Goal: Obtain resource: Download file/media

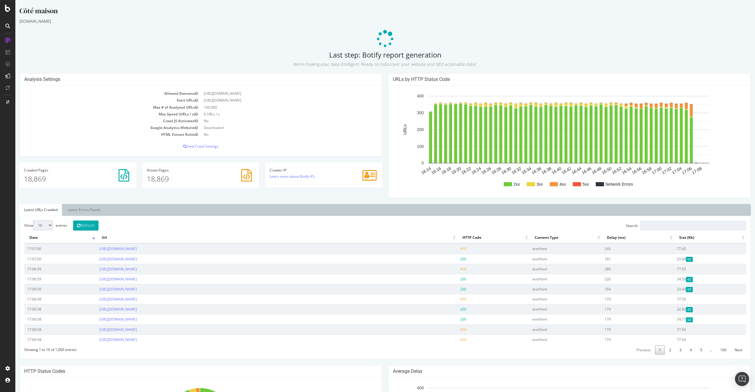
click at [205, 30] on p at bounding box center [385, 39] width 732 height 18
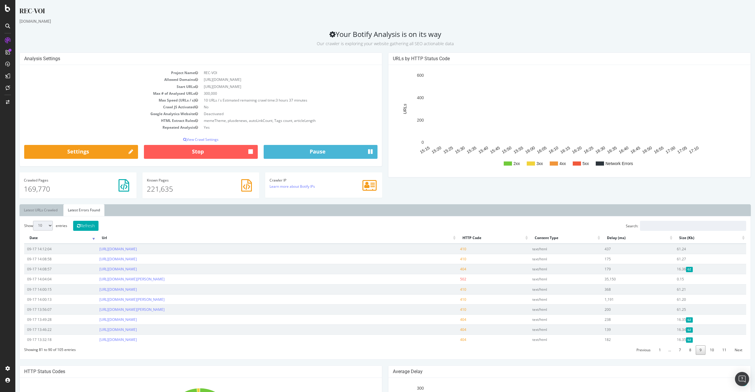
scroll to position [220, 0]
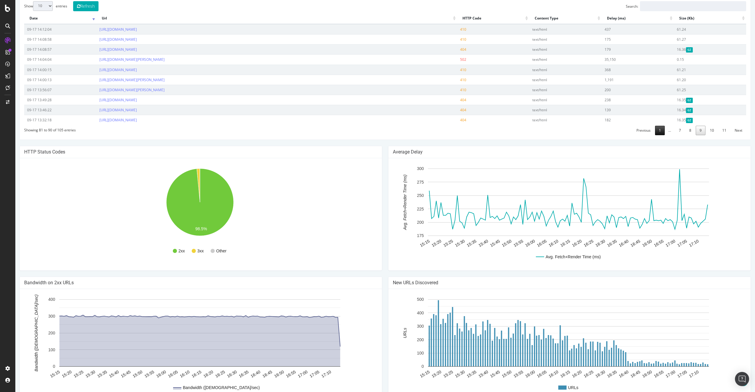
click at [658, 127] on link "1" at bounding box center [660, 130] width 10 height 9
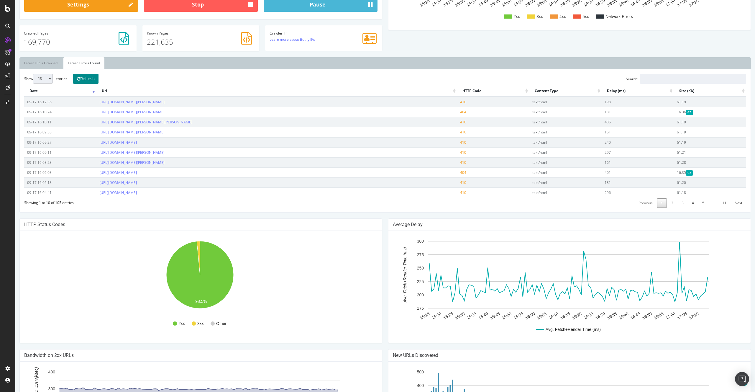
click at [89, 74] on button "Refresh" at bounding box center [85, 79] width 25 height 10
click at [668, 203] on link "2" at bounding box center [673, 202] width 10 height 9
click at [366, 191] on td "https://www.voici.fr/bios-people/bertrand-kamal-koh-lanta-les-4-terres/actu?pag…" at bounding box center [277, 192] width 361 height 10
click at [343, 215] on div "REC-VOI www.voici.fr Your Botify Analysis is on its way Our crawler is explorin…" at bounding box center [385, 169] width 740 height 621
click at [339, 192] on td "https://www.voici.fr/bios-people/bertrand-kamal-koh-lanta-les-4-terres/actu?pag…" at bounding box center [277, 192] width 361 height 10
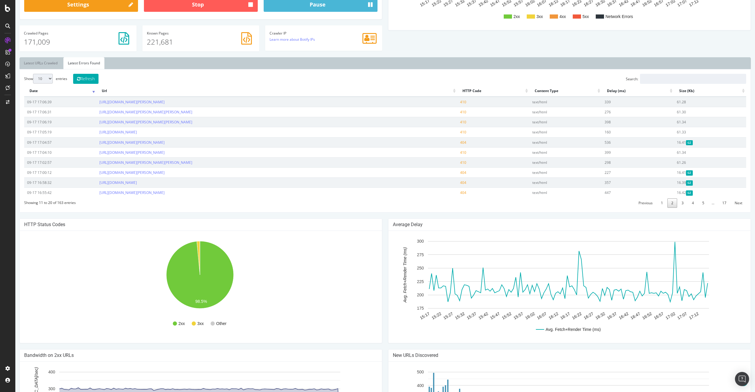
click at [331, 68] on ul "Latest URLs Crawled Latest Errors Found" at bounding box center [385, 63] width 732 height 12
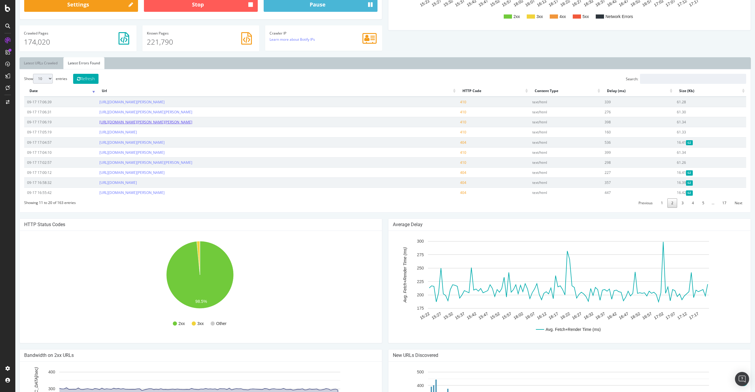
click at [192, 121] on link "https://www.voici.fr/tele/sophie-tapie-enceinte-de-son-deuxieme-enfant-sa-mere-…" at bounding box center [145, 122] width 93 height 5
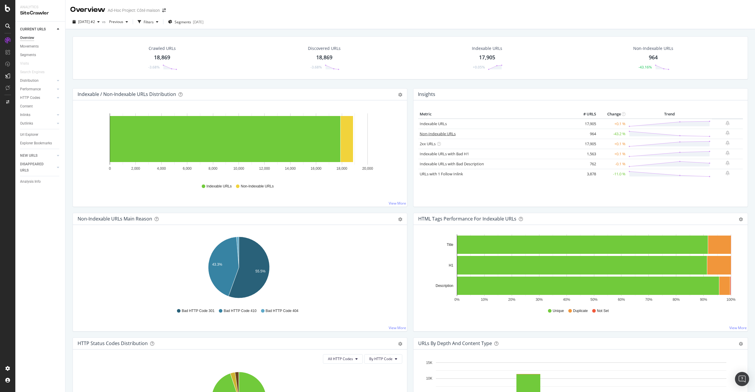
click at [428, 133] on link "Non-Indexable URLs" at bounding box center [438, 133] width 36 height 5
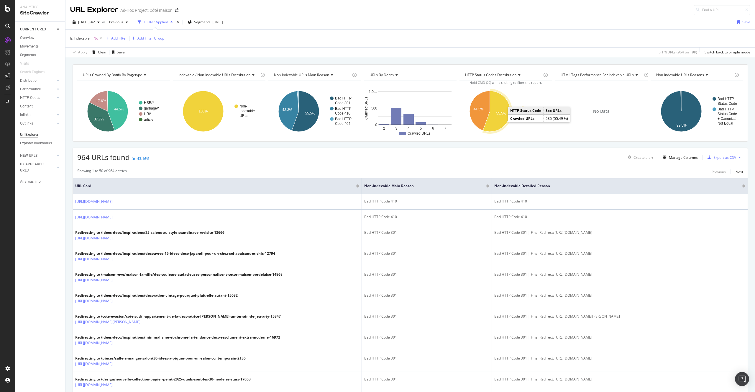
click at [499, 122] on icon "A chart." at bounding box center [496, 111] width 27 height 41
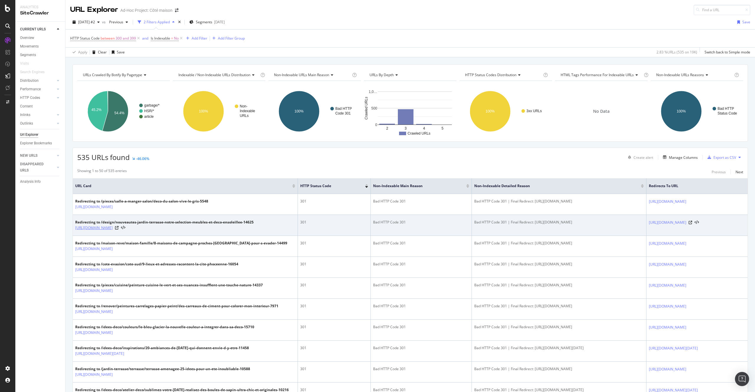
click at [113, 231] on link "https://www.cotemaison.fr/shopping-tendance/diaporama/nouveautes-jardin-terrass…" at bounding box center [93, 228] width 37 height 6
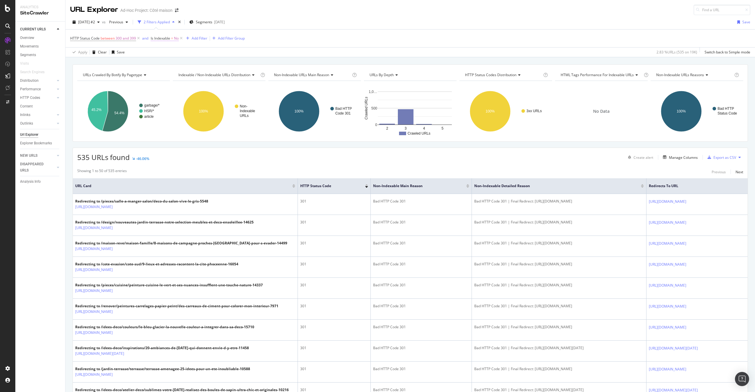
click at [170, 40] on span "Is Indexable" at bounding box center [160, 38] width 19 height 5
click at [352, 49] on div "Apply Clear Save 2.83 % URLs ( 535 on 19K ) Switch back to Simple mode" at bounding box center [411, 52] width 690 height 10
click at [32, 145] on div "Explorer Bookmarks" at bounding box center [36, 143] width 32 height 6
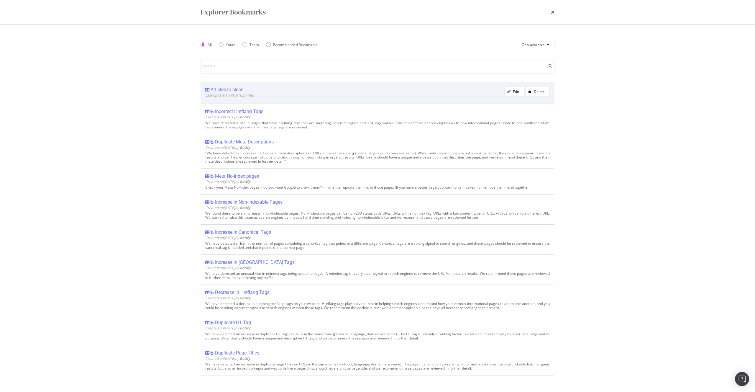
click at [221, 92] on div "Articles to clean" at bounding box center [227, 90] width 33 height 6
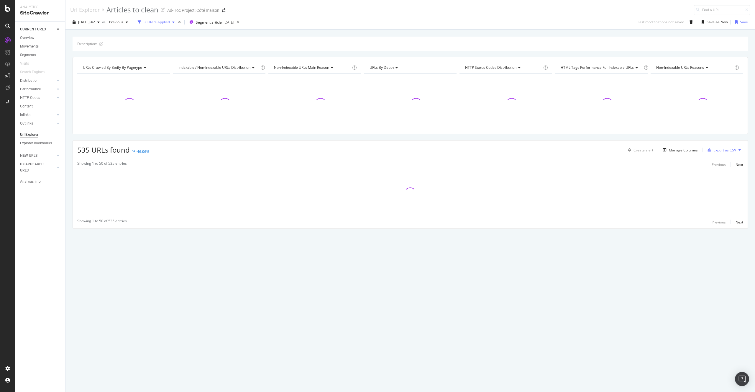
click at [166, 22] on div "3 Filters Applied" at bounding box center [157, 21] width 26 height 5
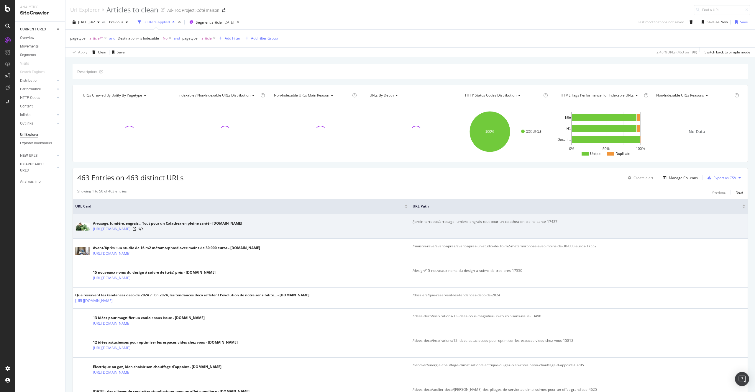
scroll to position [225, 0]
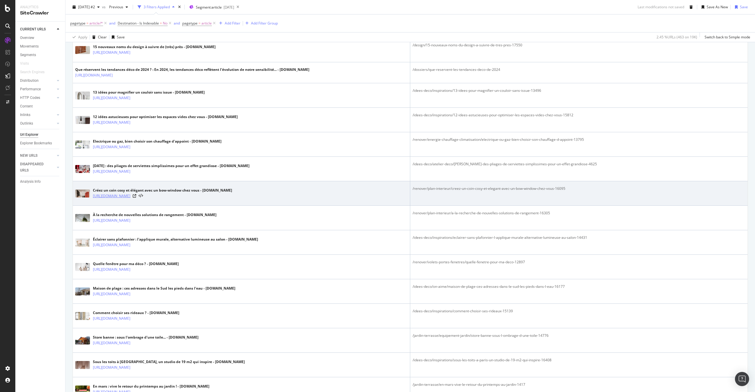
click at [130, 196] on link "[URL][DOMAIN_NAME]" at bounding box center [111, 196] width 37 height 6
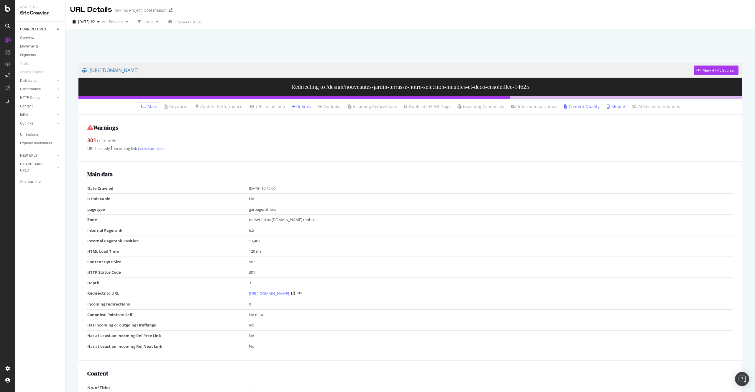
click at [295, 109] on li "Inlinks" at bounding box center [301, 106] width 23 height 8
click at [300, 105] on link "Inlinks" at bounding box center [301, 107] width 19 height 6
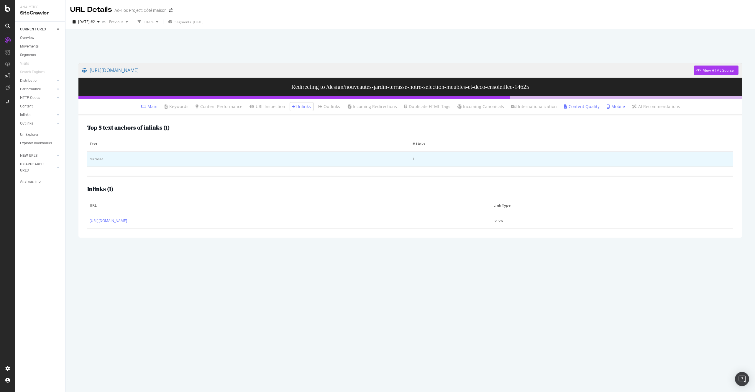
click at [101, 158] on div "terrasse" at bounding box center [249, 158] width 318 height 5
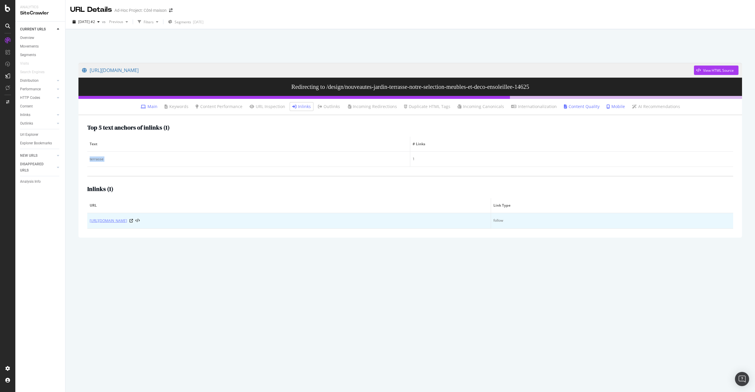
copy div "terrasse"
click at [133, 220] on icon at bounding box center [132, 221] width 4 height 4
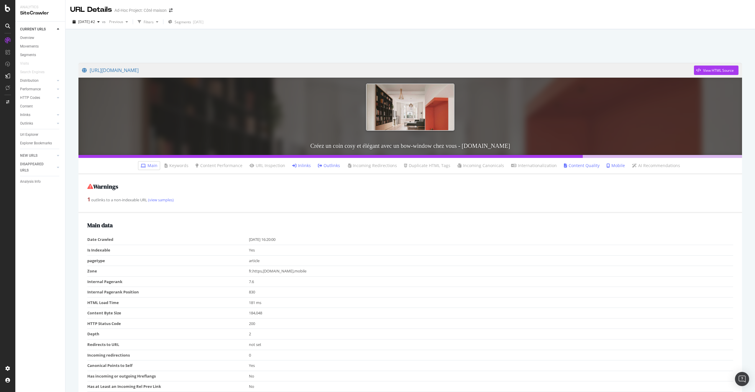
click at [326, 165] on link "Outlinks" at bounding box center [329, 166] width 22 height 6
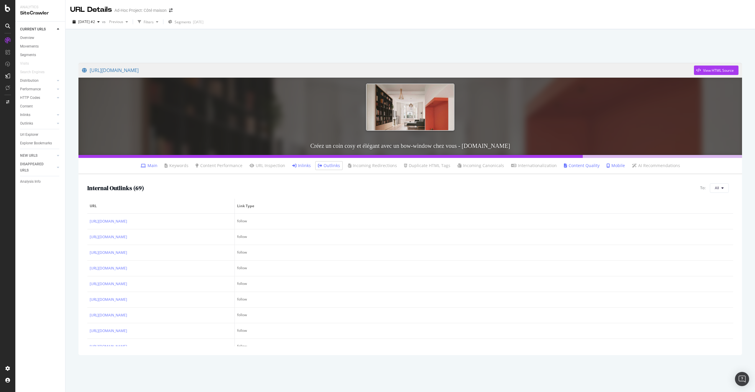
click at [729, 192] on div "To: All" at bounding box center [717, 187] width 33 height 9
click at [725, 189] on button "All" at bounding box center [719, 187] width 19 height 9
click at [697, 196] on span "3xx URLs" at bounding box center [689, 193] width 33 height 5
click at [326, 76] on link "[URL][DOMAIN_NAME]" at bounding box center [388, 70] width 612 height 15
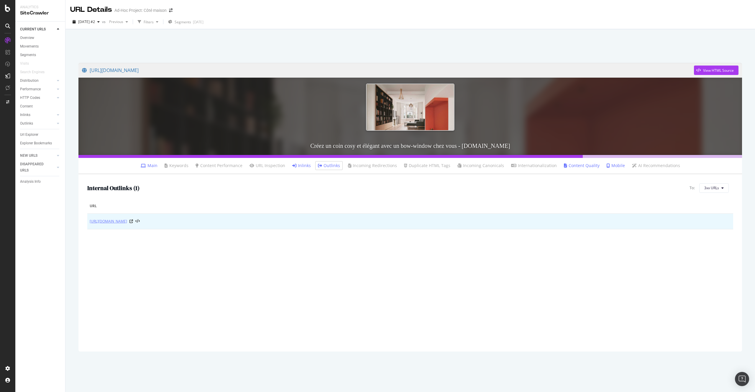
copy link "https://www.cotemaison.fr/renover/volets-portes-fenetres/amenager-l-espace-sous…"
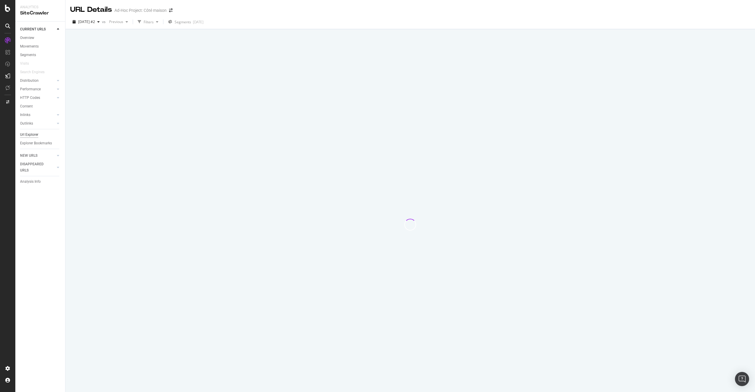
click at [37, 135] on div "Url Explorer" at bounding box center [29, 135] width 18 height 6
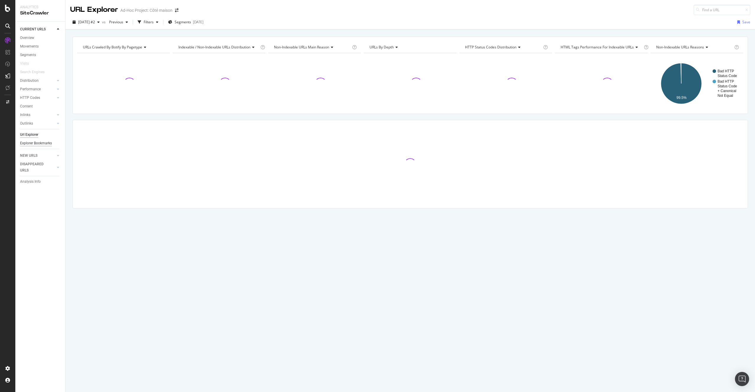
click at [37, 143] on div "Explorer Bookmarks" at bounding box center [36, 143] width 32 height 6
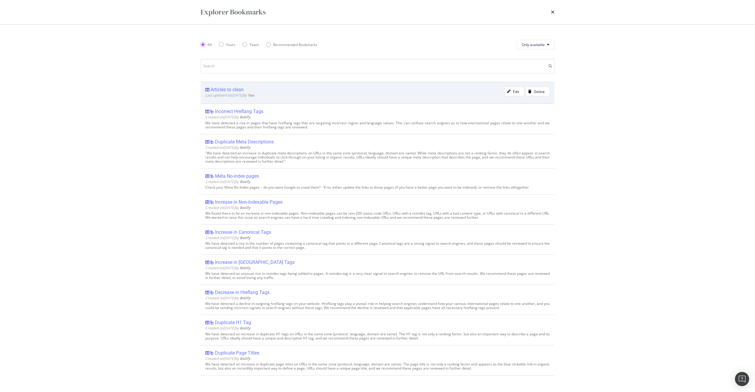
click at [224, 91] on div "Articles to clean" at bounding box center [227, 90] width 33 height 6
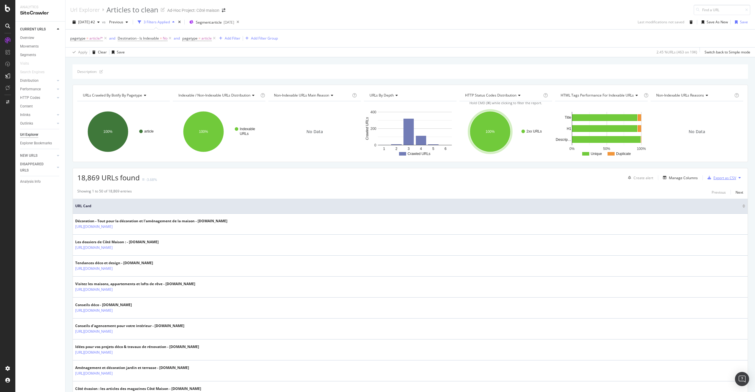
click at [724, 176] on div "Export as CSV" at bounding box center [725, 177] width 23 height 5
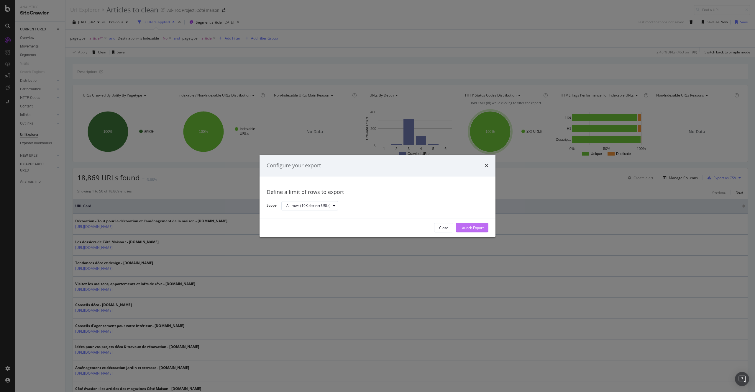
click at [472, 228] on div "Launch Export" at bounding box center [472, 227] width 23 height 5
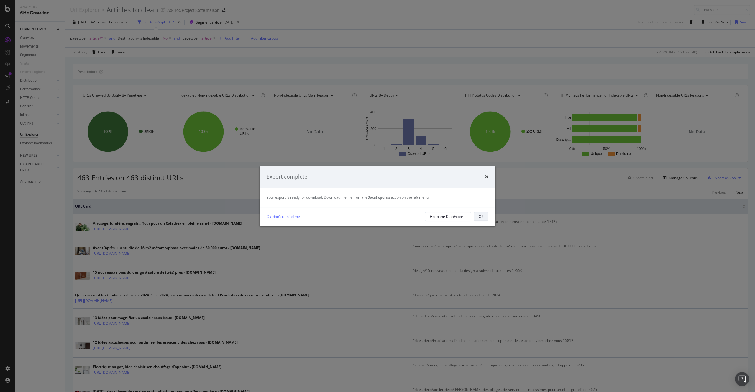
click at [483, 217] on div "OK" at bounding box center [481, 216] width 5 height 5
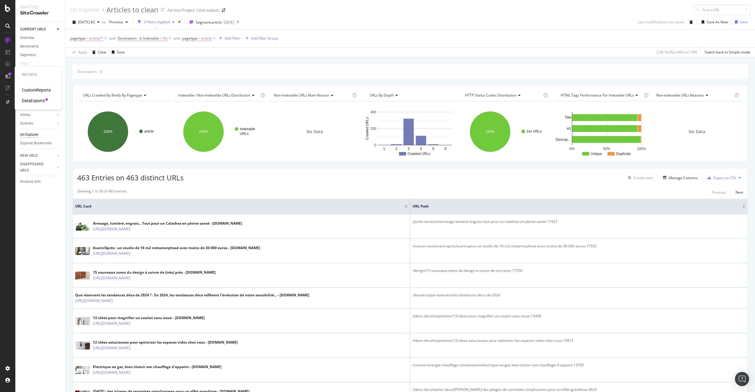
click at [33, 102] on div "DataExports" at bounding box center [33, 101] width 23 height 6
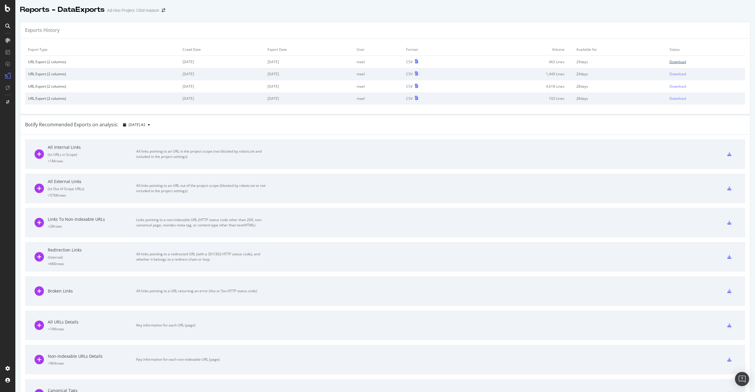
click at [672, 63] on div "Download" at bounding box center [678, 61] width 17 height 5
